Goal: Register for event/course

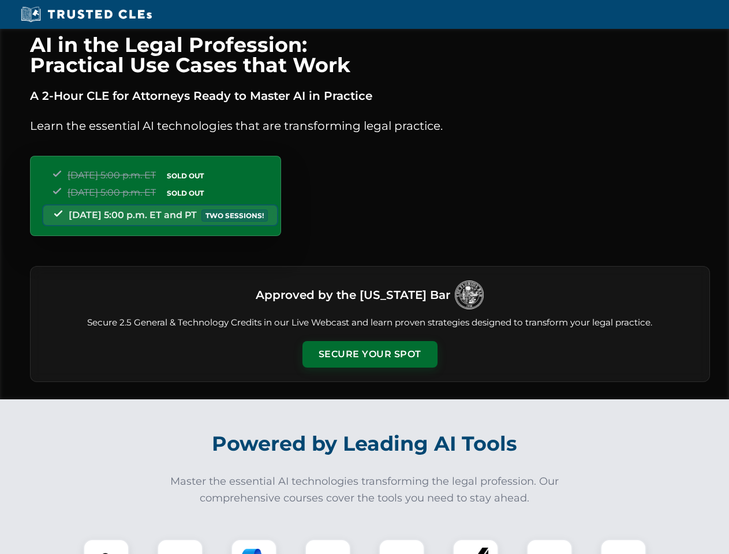
click at [369, 354] on button "Secure Your Spot" at bounding box center [369, 354] width 135 height 27
click at [106, 546] on img at bounding box center [105, 561] width 33 height 33
